Goal: Find specific page/section: Find specific page/section

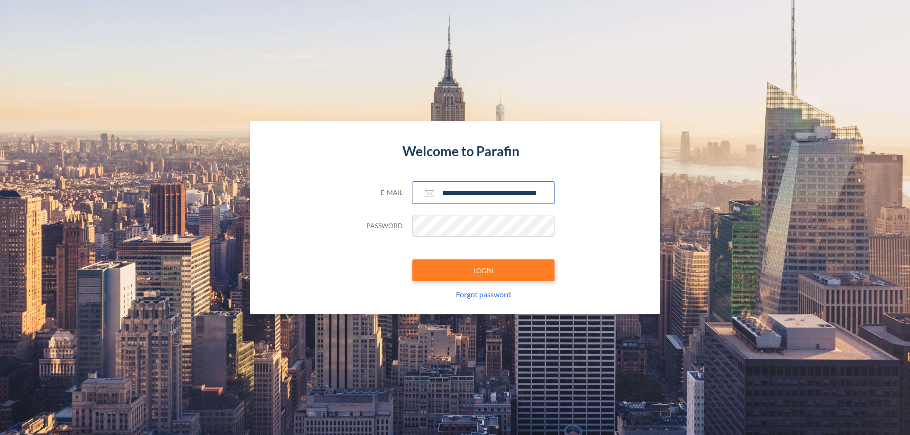
type input "**********"
click at [483, 271] on button "LOGIN" at bounding box center [483, 271] width 142 height 22
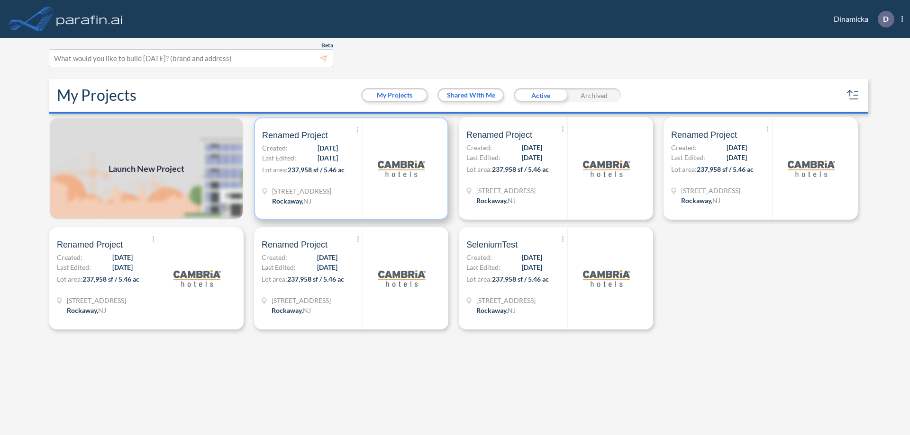
scroll to position [2, 0]
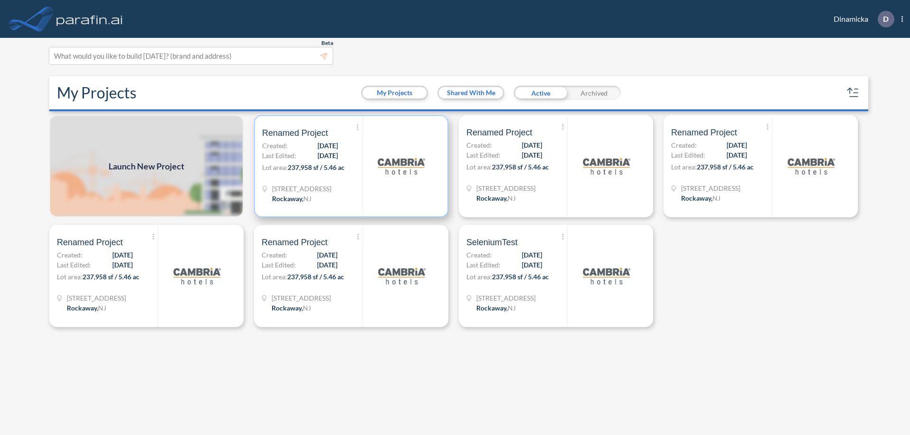
click at [351, 166] on p "Lot area: 237,958 sf / 5.46 ac" at bounding box center [312, 170] width 100 height 14
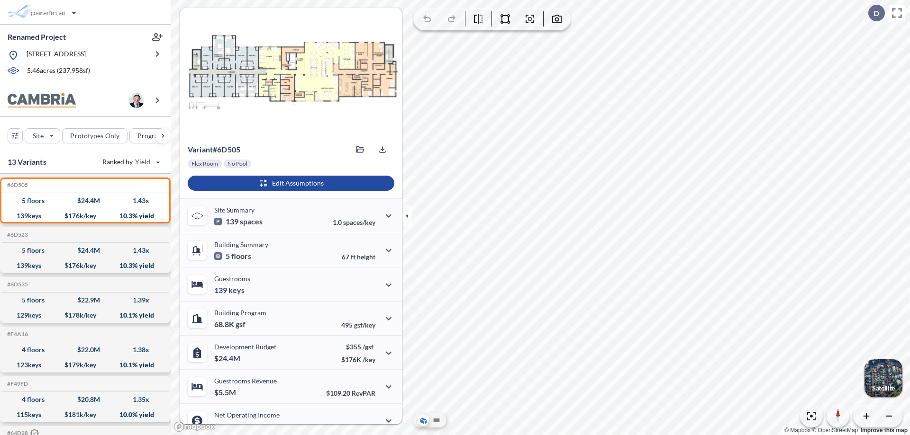
scroll to position [48, 0]
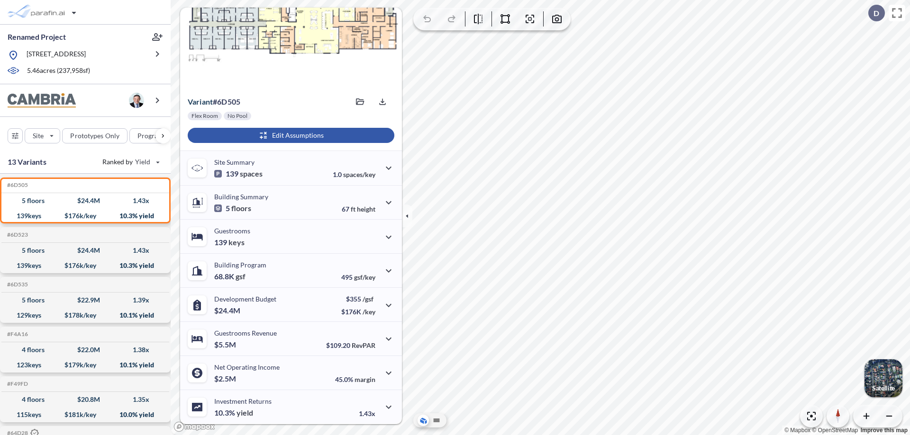
click at [289, 136] on div "button" at bounding box center [291, 135] width 207 height 15
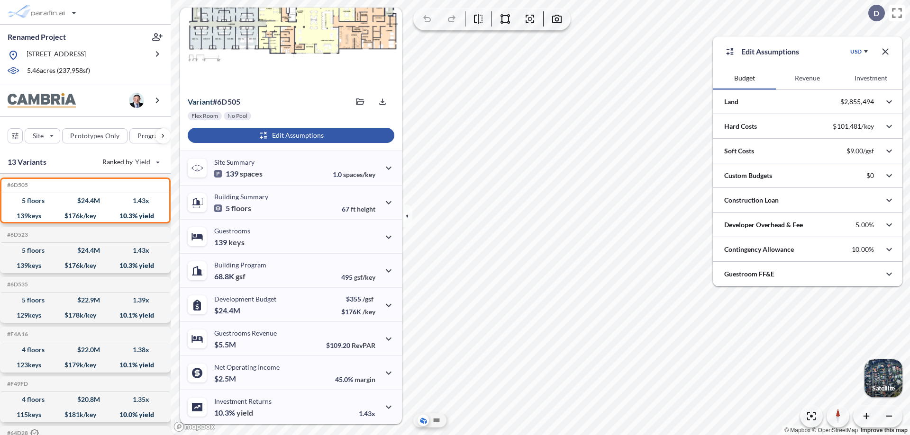
click at [807, 78] on button "Revenue" at bounding box center [807, 78] width 63 height 23
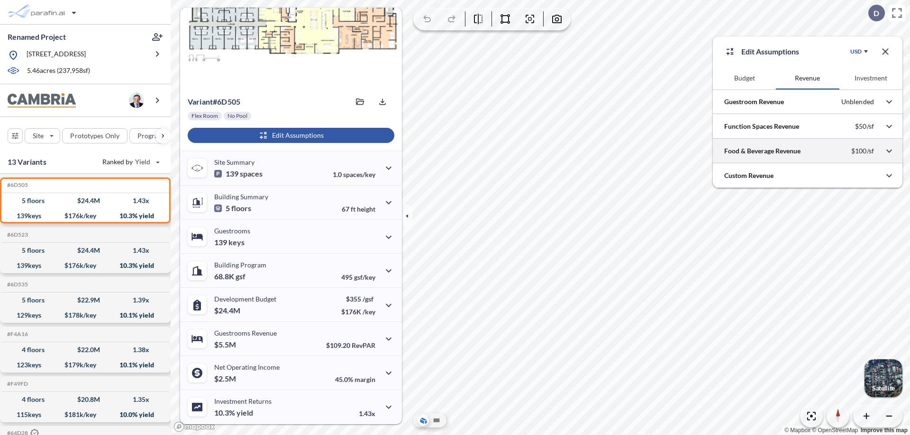
click at [807, 151] on div at bounding box center [808, 151] width 190 height 24
